Goal: Task Accomplishment & Management: Manage account settings

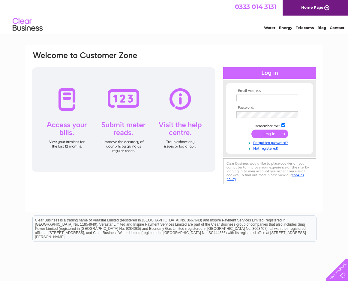
type input "office@portsoyicecream.co.uk"
click at [265, 132] on input "submit" at bounding box center [269, 134] width 37 height 8
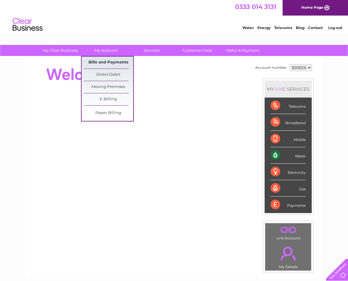
click at [120, 62] on link "Bills and Payments" at bounding box center [108, 63] width 49 height 12
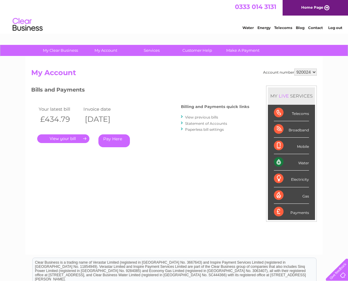
click at [58, 138] on link "." at bounding box center [63, 139] width 52 height 9
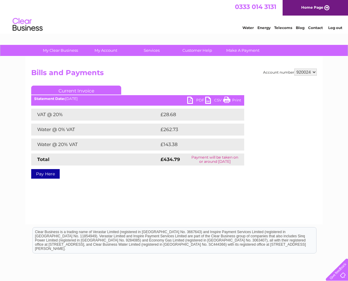
click at [198, 99] on link "PDF" at bounding box center [196, 101] width 18 height 9
click at [167, 23] on div "Water Energy Telecoms Blog Contact Log out" at bounding box center [174, 25] width 348 height 19
